Goal: Find specific page/section: Find specific page/section

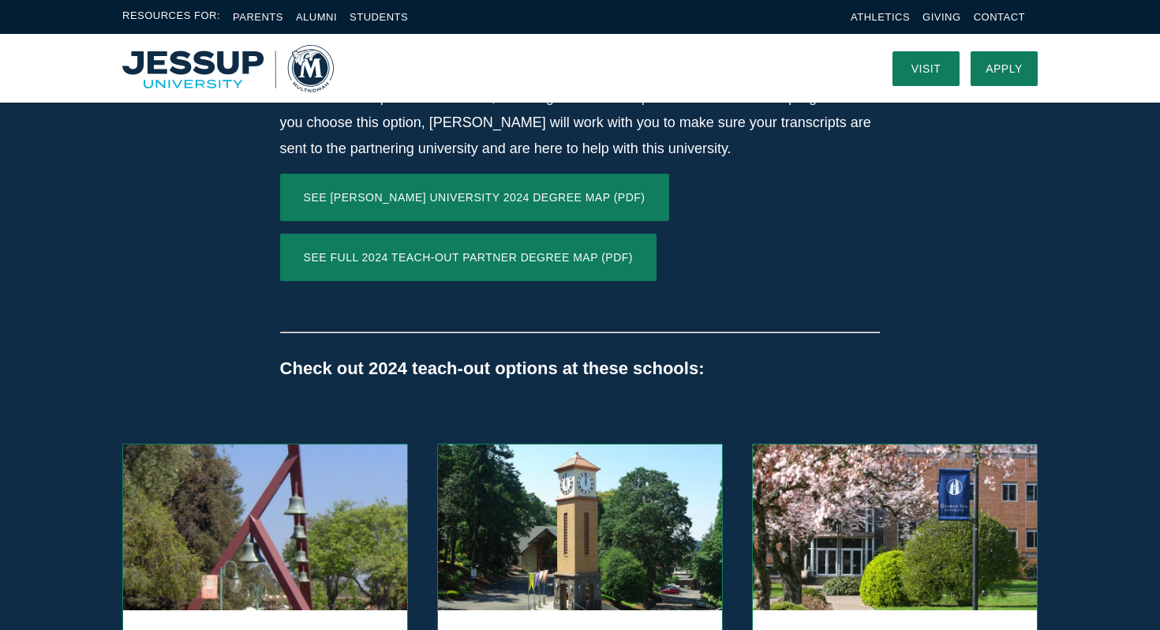
scroll to position [1058, 0]
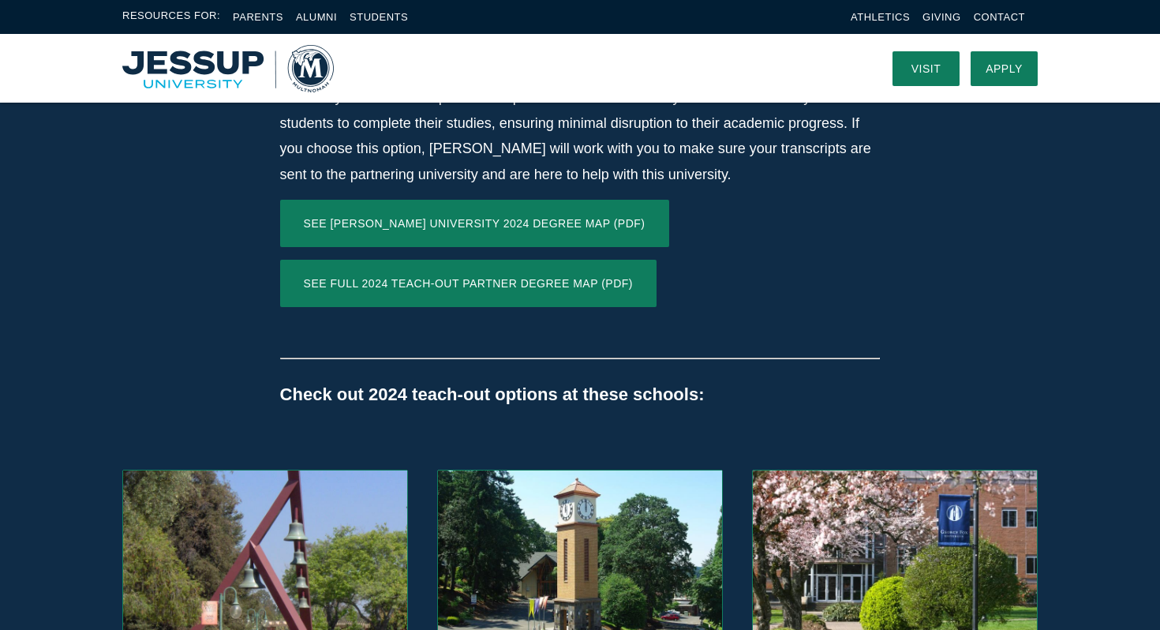
click at [200, 51] on img "Home" at bounding box center [228, 68] width 212 height 47
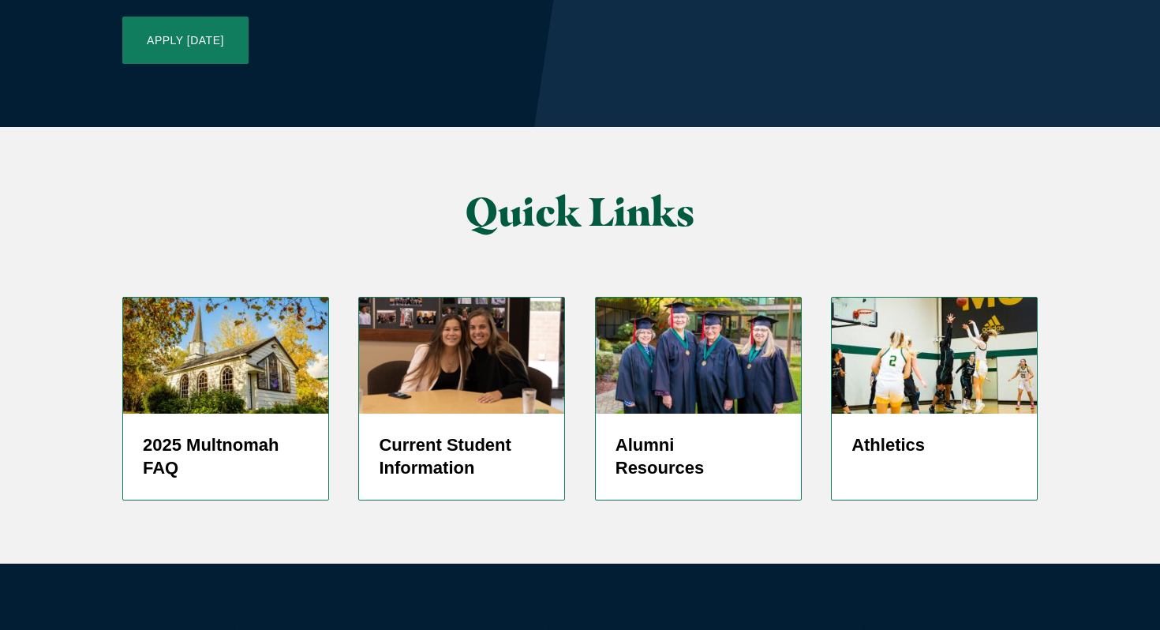
scroll to position [3844, 0]
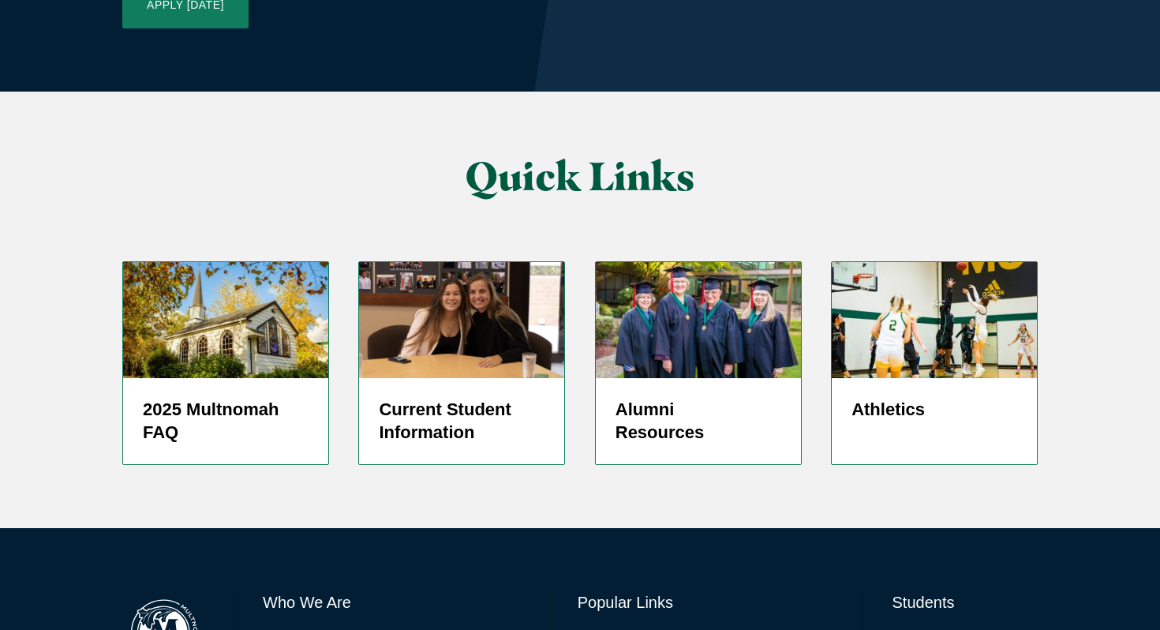
click at [609, 628] on link "Directory" at bounding box center [603, 639] width 51 height 23
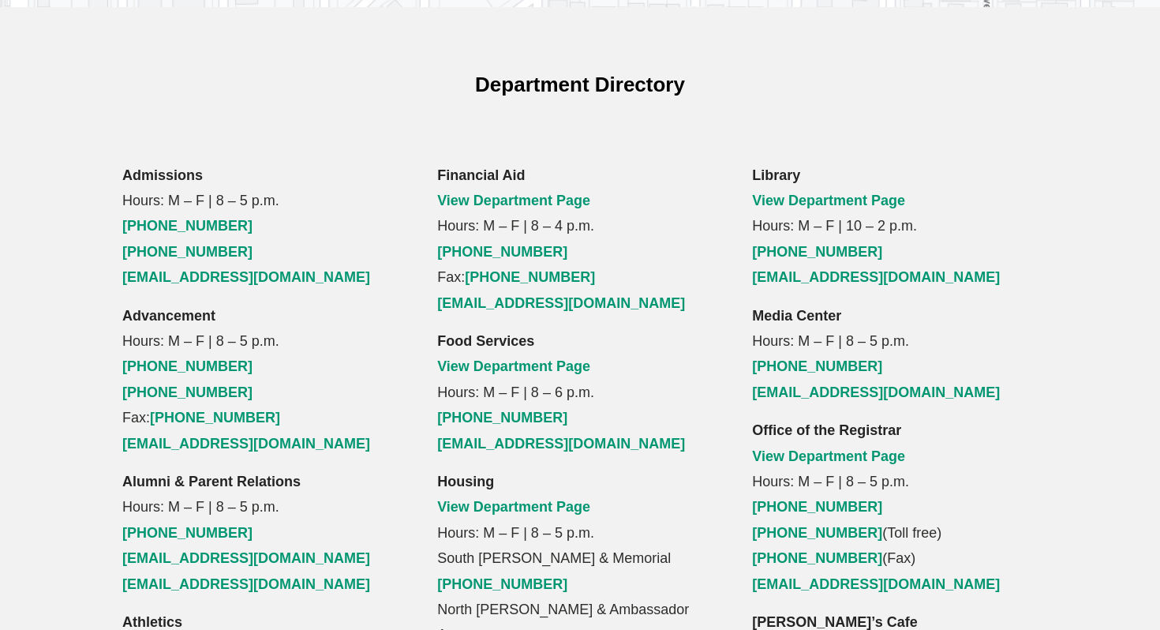
scroll to position [1978, 0]
